Goal: Task Accomplishment & Management: Use online tool/utility

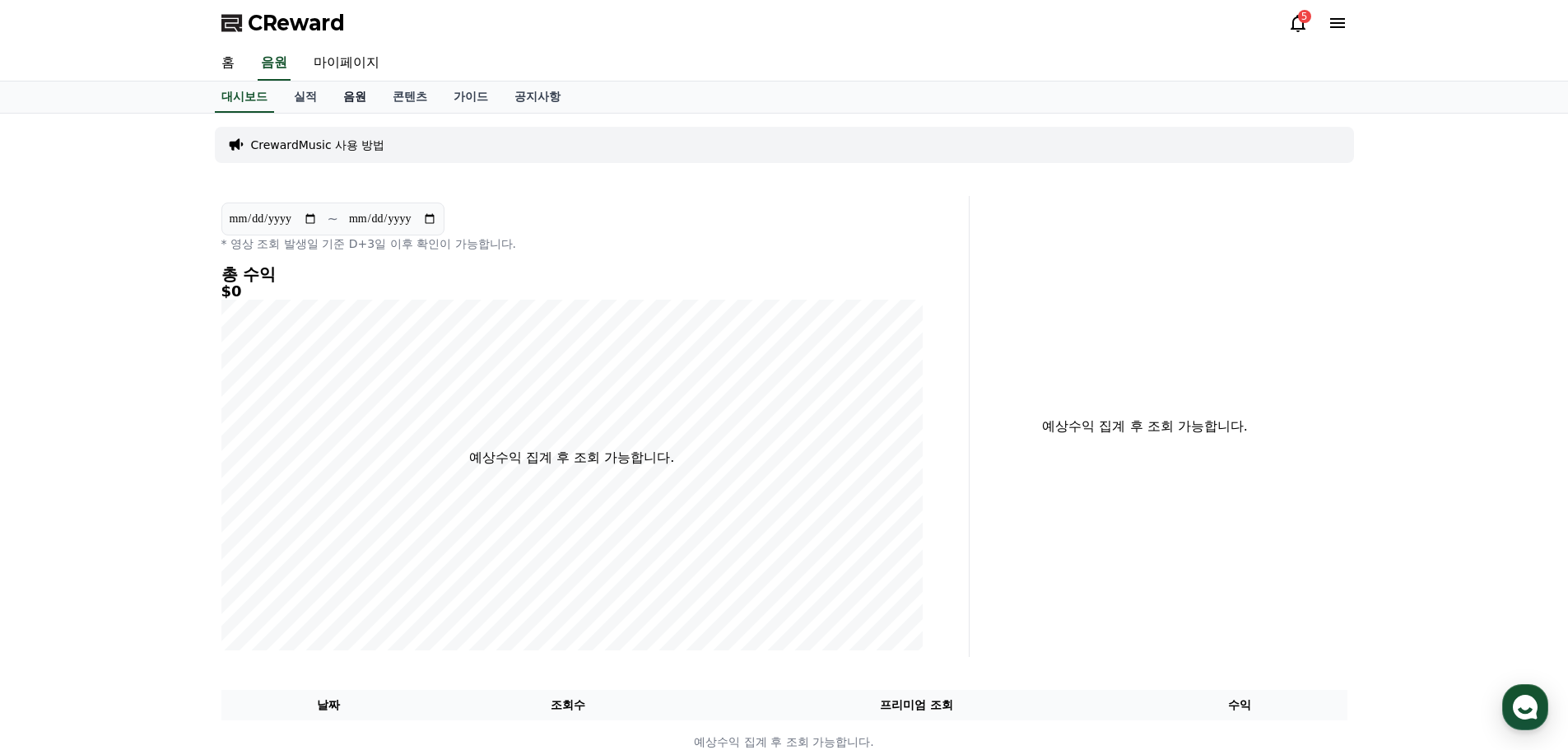
click at [351, 98] on link "음원" at bounding box center [354, 97] width 49 height 31
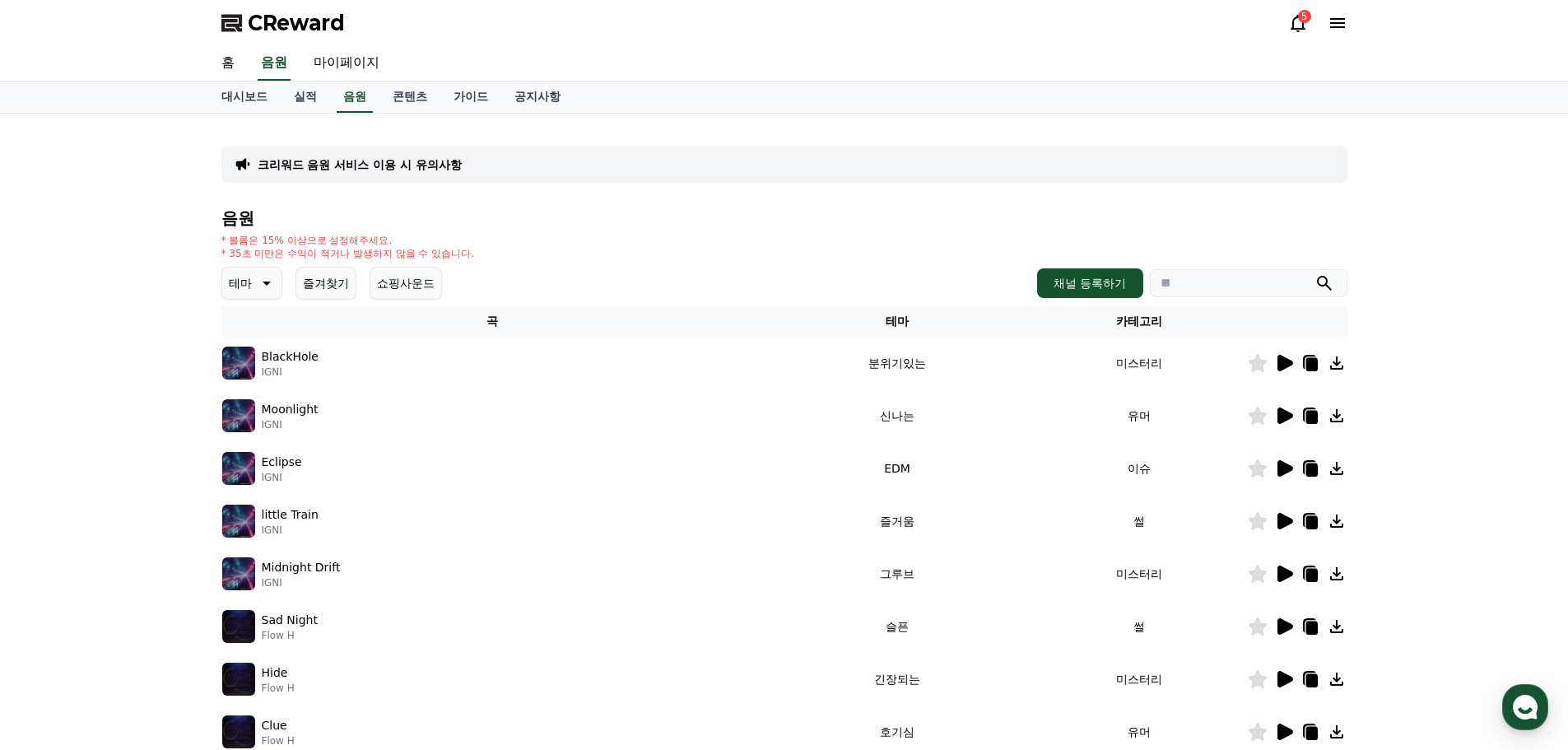
click at [326, 287] on button "즐겨찾기" at bounding box center [326, 284] width 61 height 33
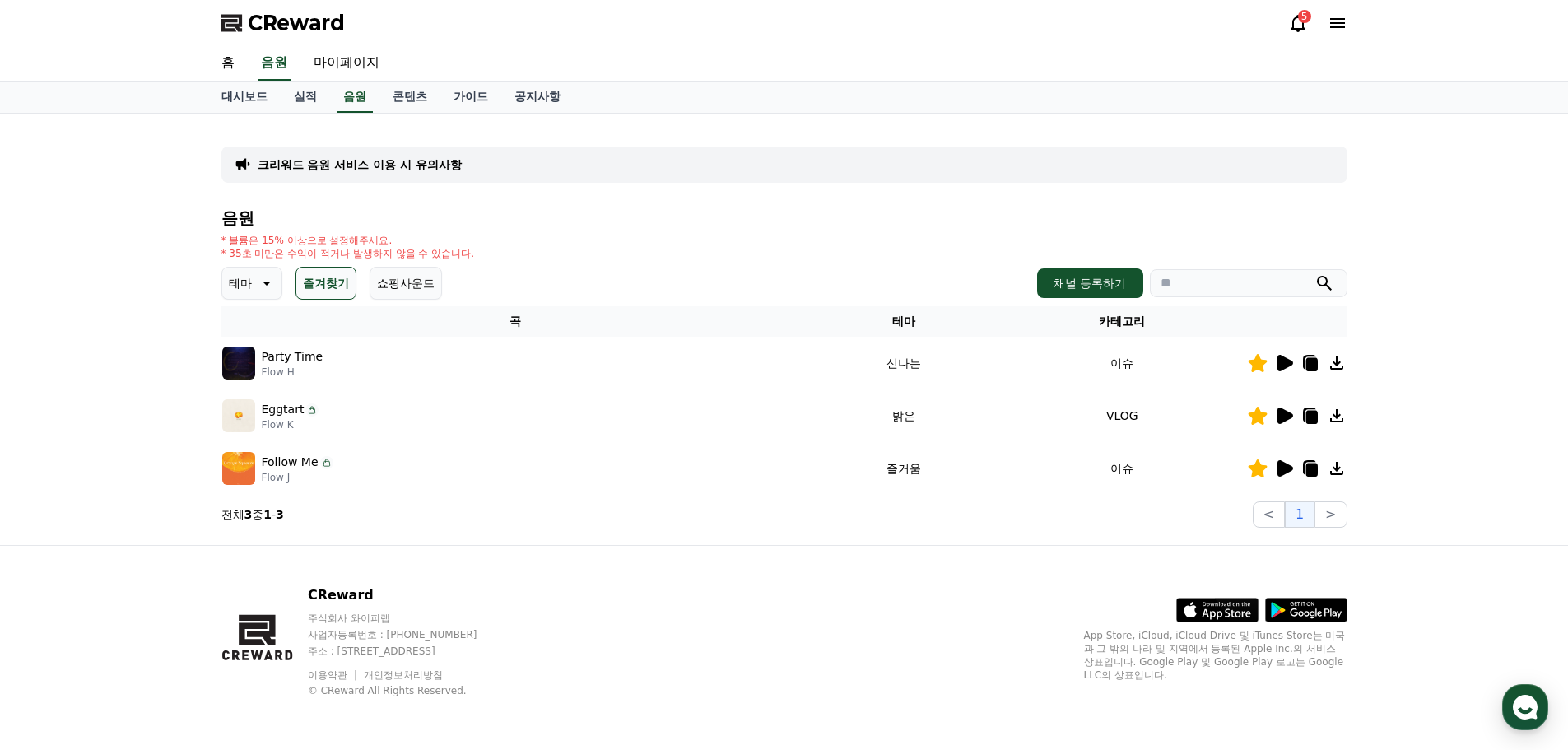
click at [1287, 359] on icon at bounding box center [1285, 363] width 16 height 17
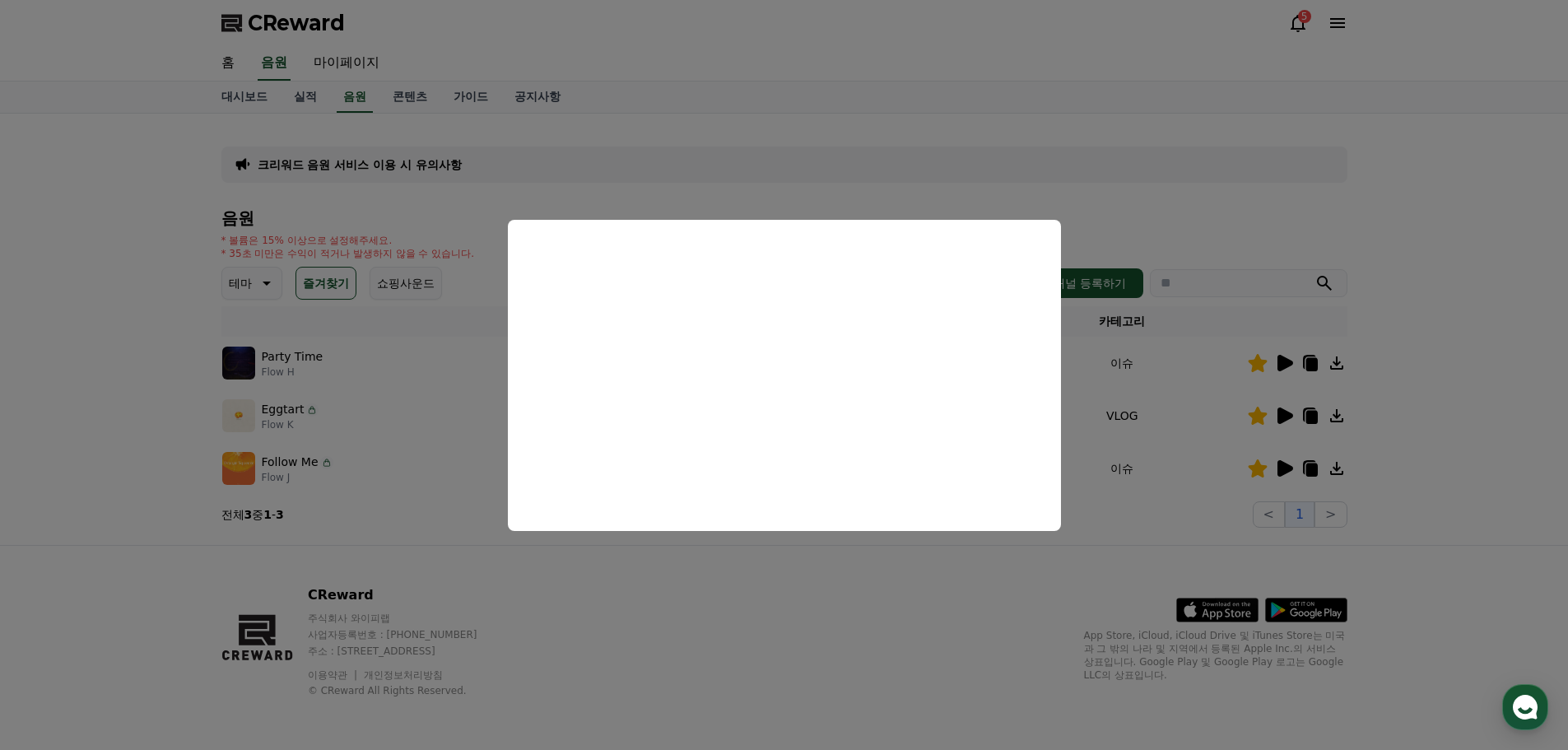
click at [1477, 421] on button "close modal" at bounding box center [784, 375] width 1568 height 750
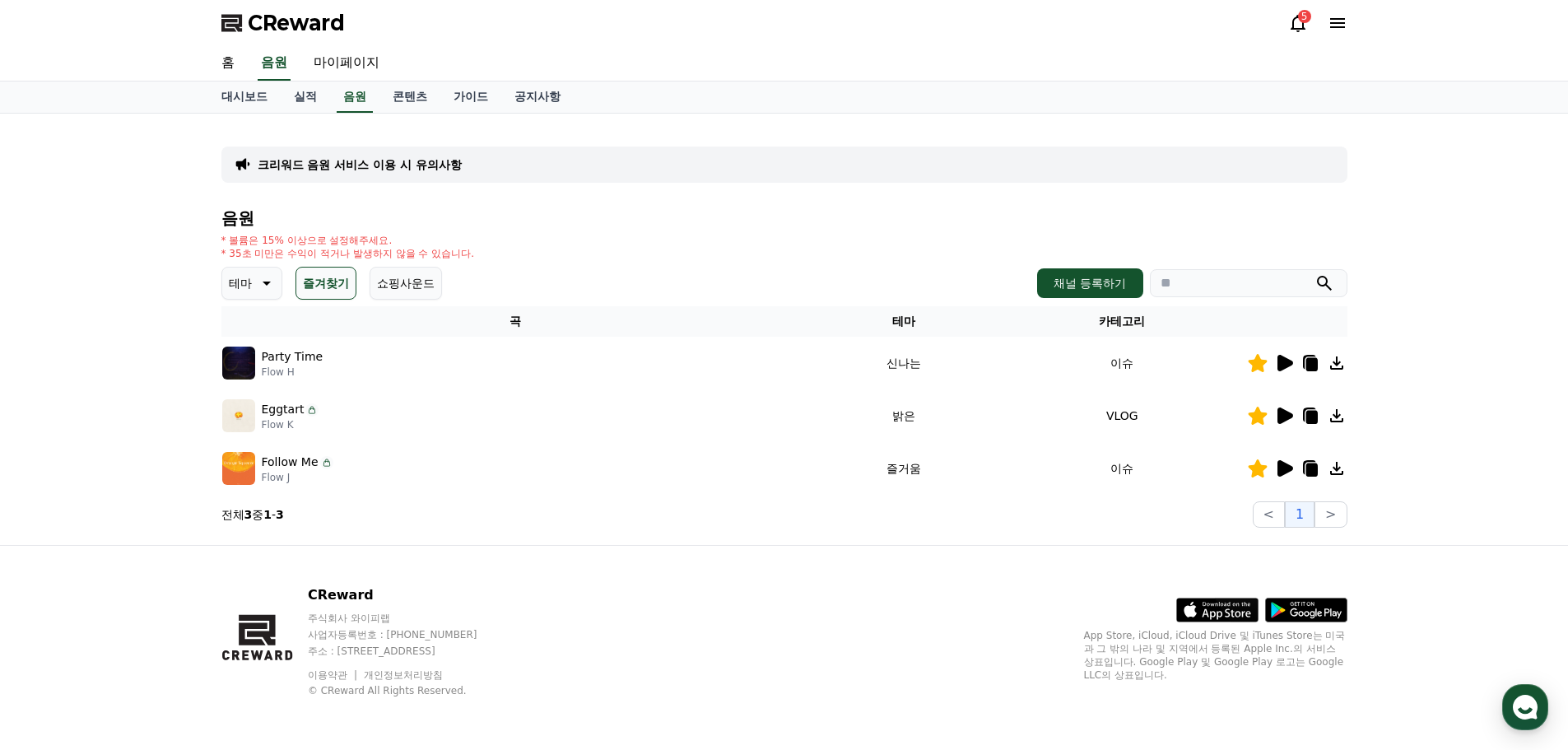
click at [1286, 416] on icon at bounding box center [1285, 416] width 16 height 17
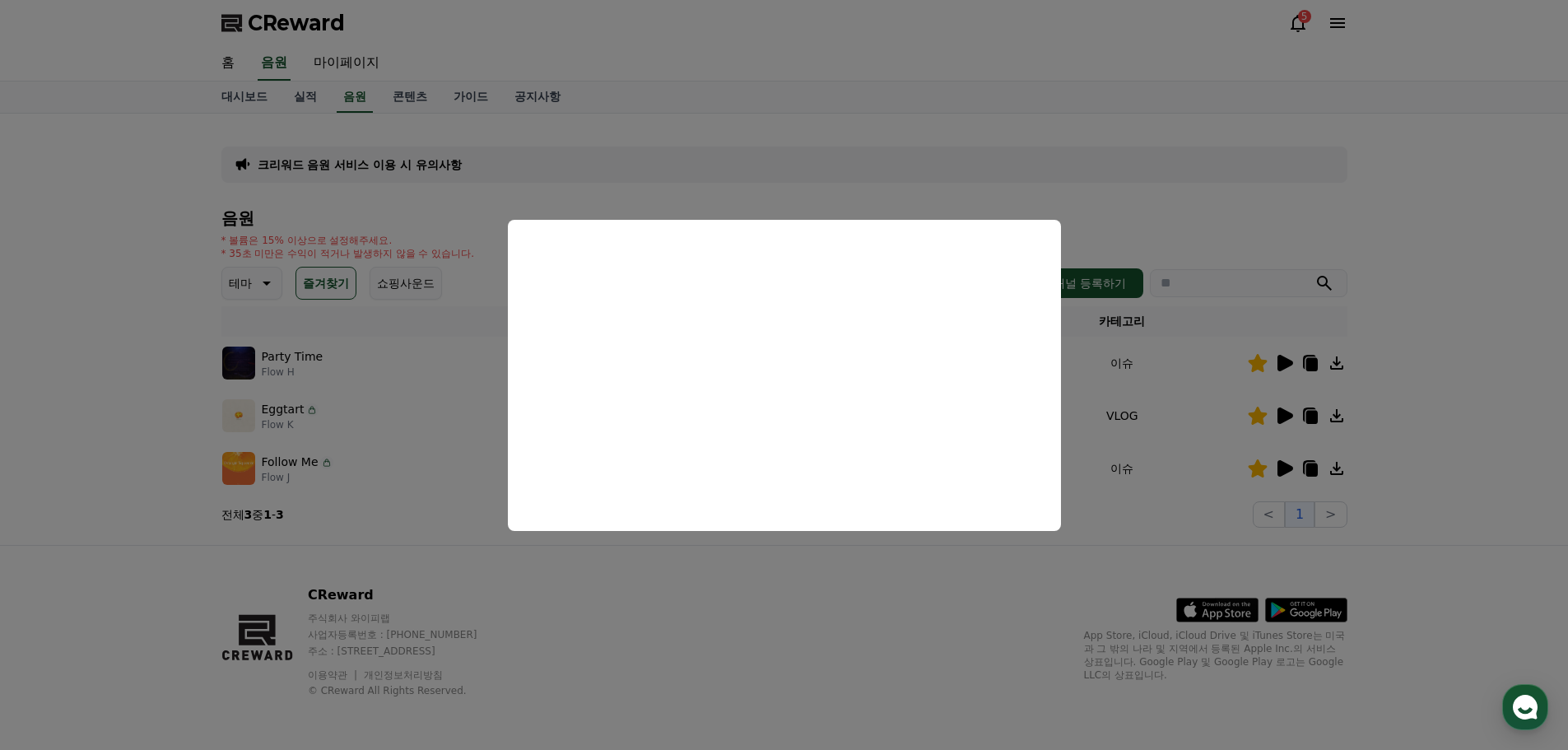
click at [1487, 368] on button "close modal" at bounding box center [784, 375] width 1568 height 750
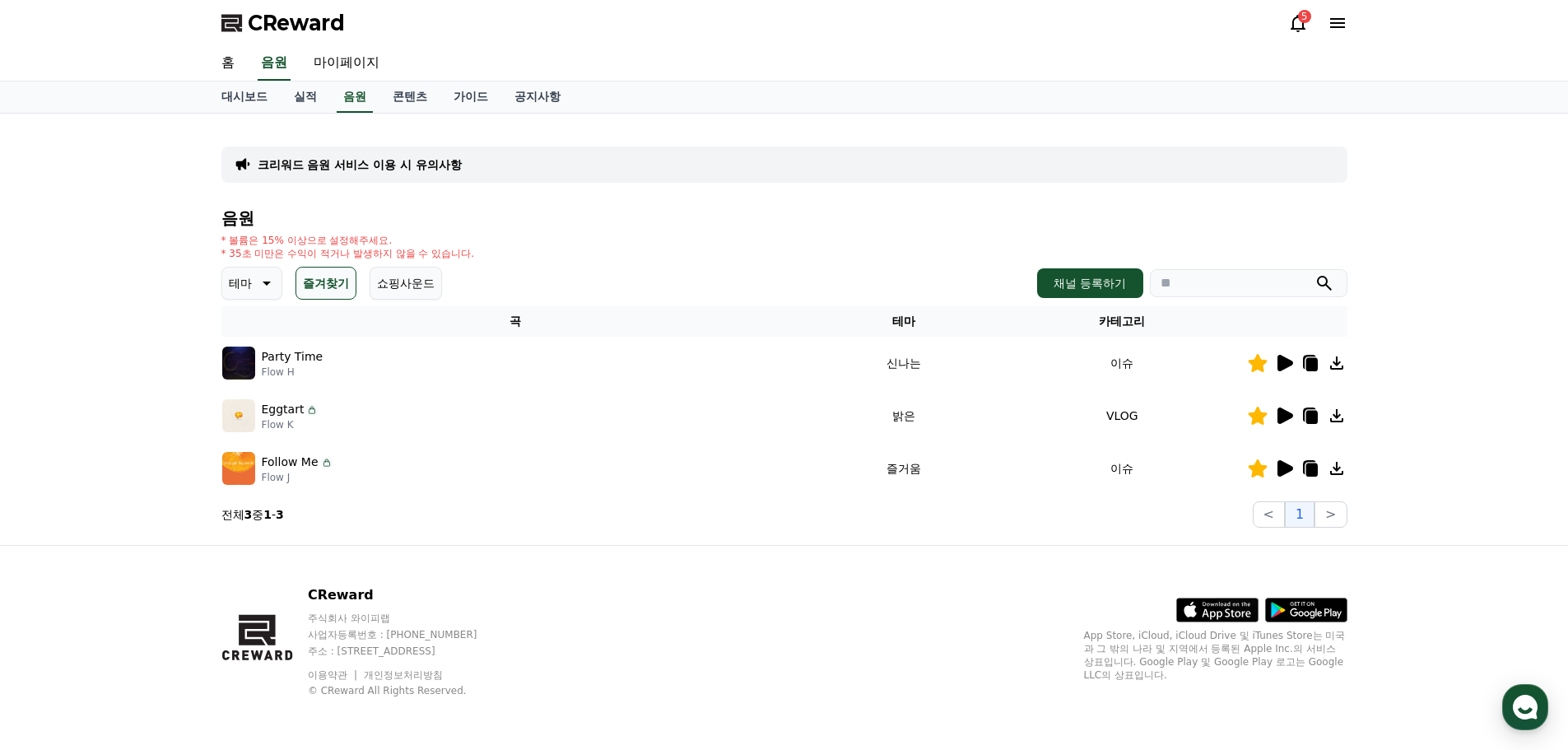
click at [1284, 466] on icon at bounding box center [1285, 468] width 16 height 17
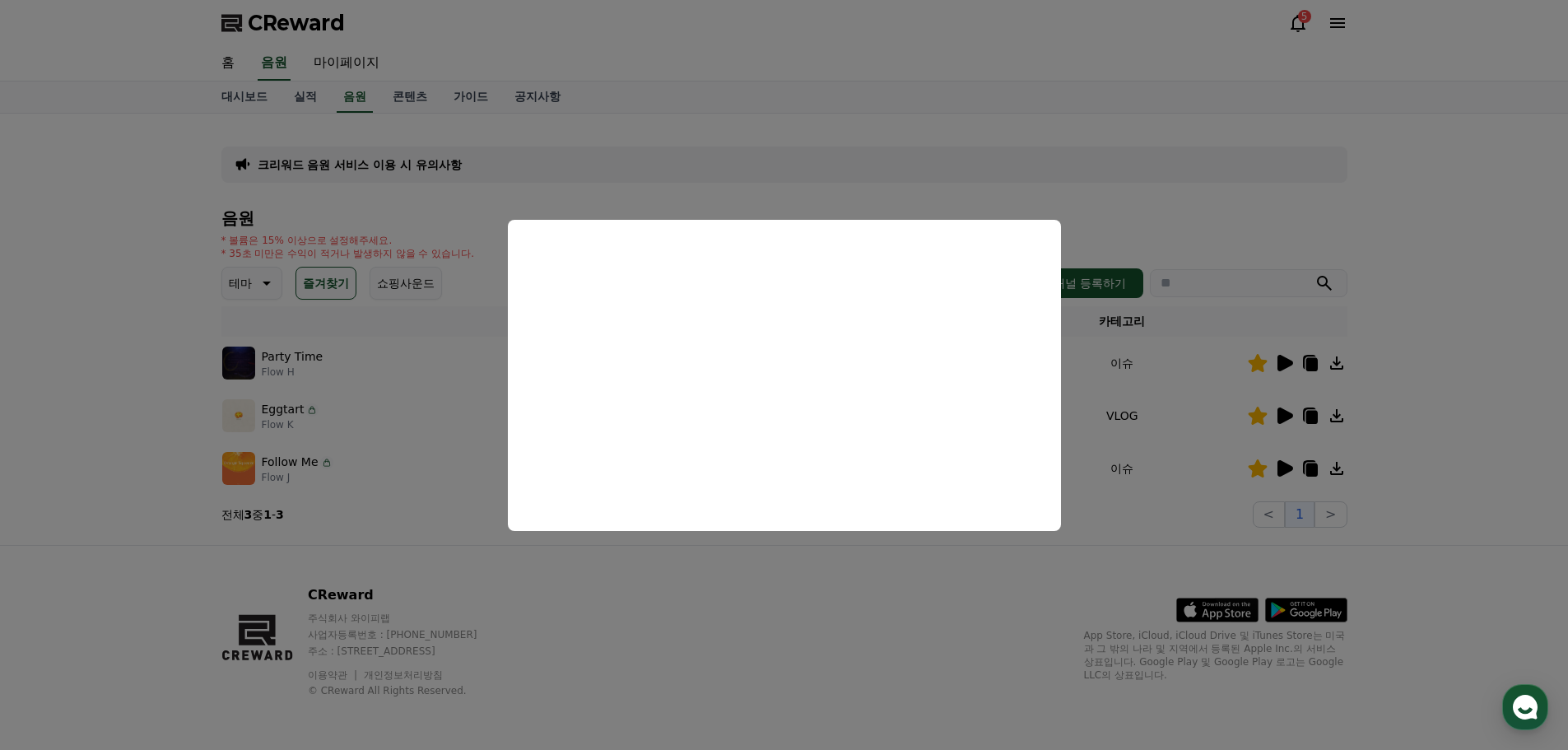
click at [1480, 389] on button "close modal" at bounding box center [784, 375] width 1568 height 750
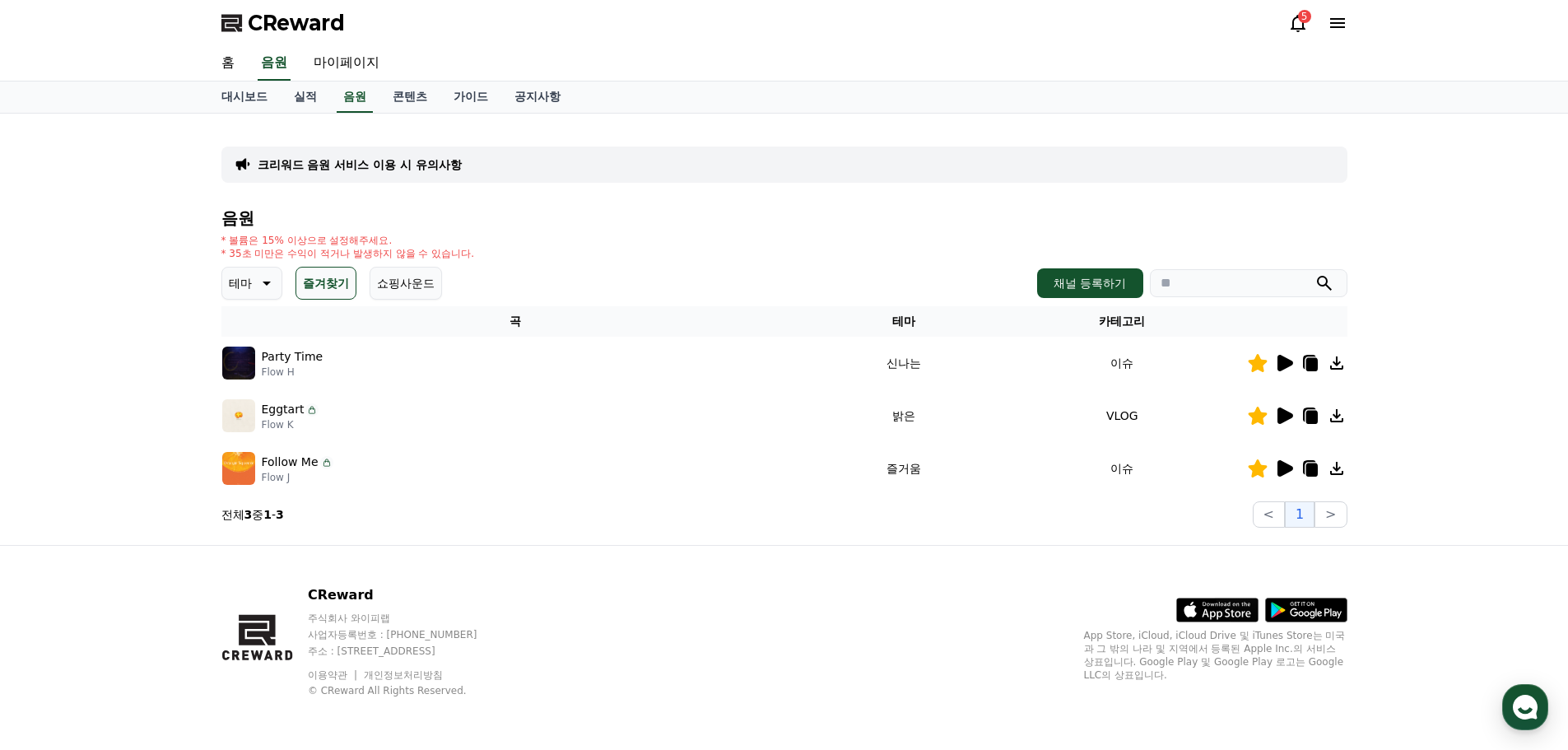
click at [1309, 362] on icon at bounding box center [1311, 365] width 11 height 13
